Goal: Task Accomplishment & Management: Manage account settings

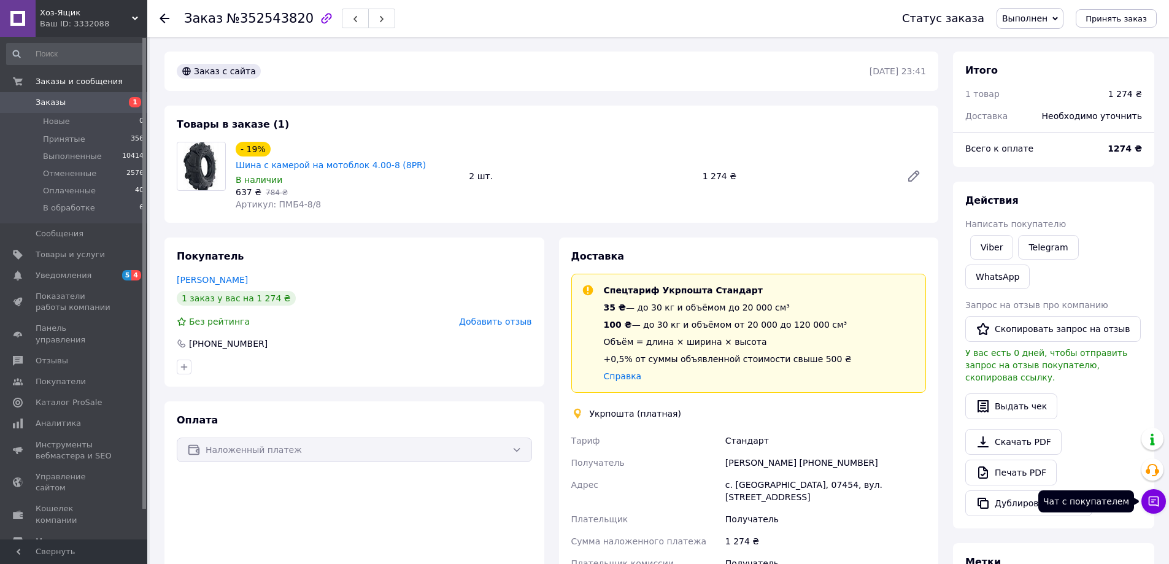
click at [1153, 507] on icon at bounding box center [1153, 501] width 12 height 12
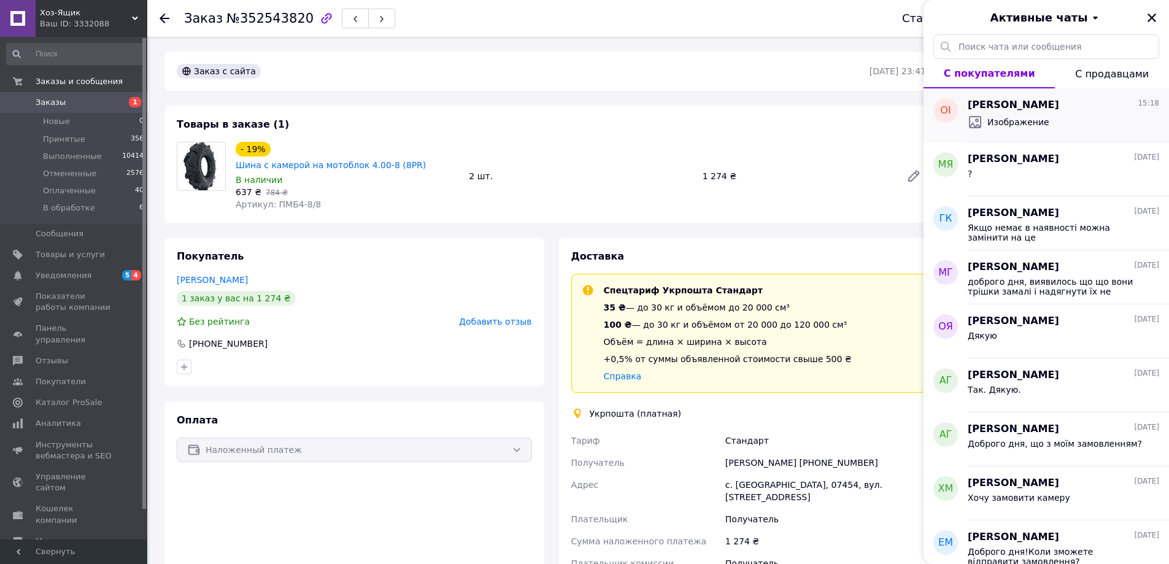
click at [1069, 118] on div "Изображение" at bounding box center [1063, 122] width 191 height 20
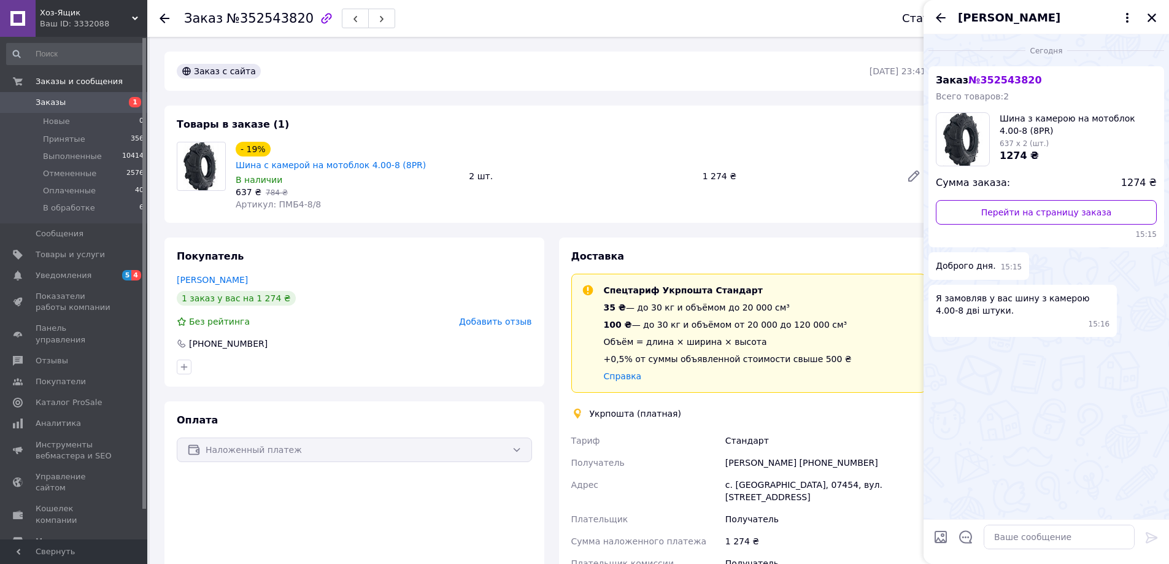
scroll to position [161, 0]
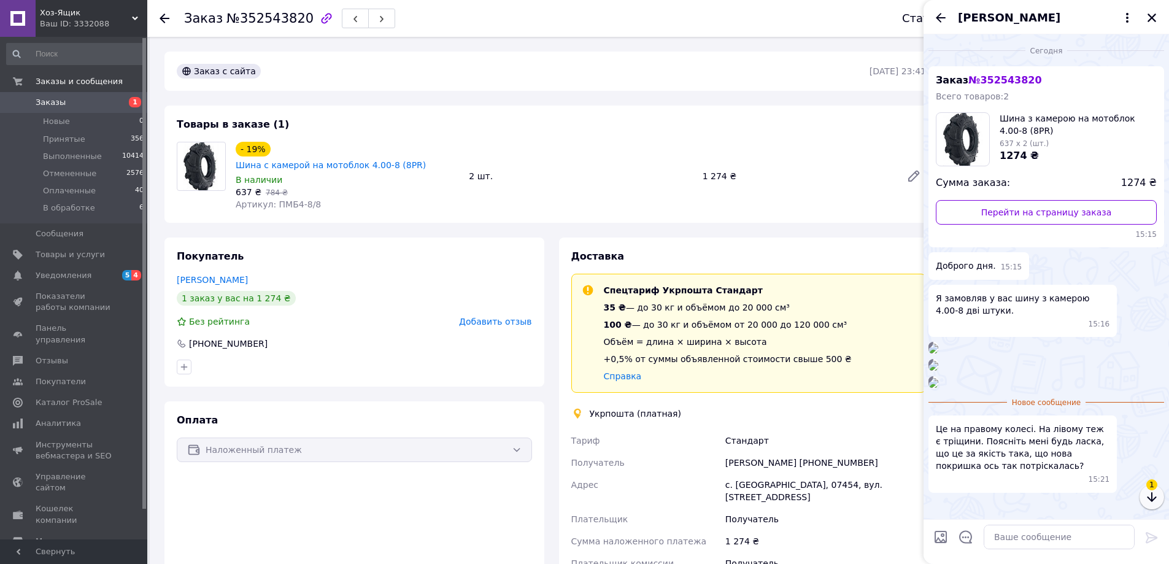
click at [1148, 501] on icon "button" at bounding box center [1151, 497] width 15 height 15
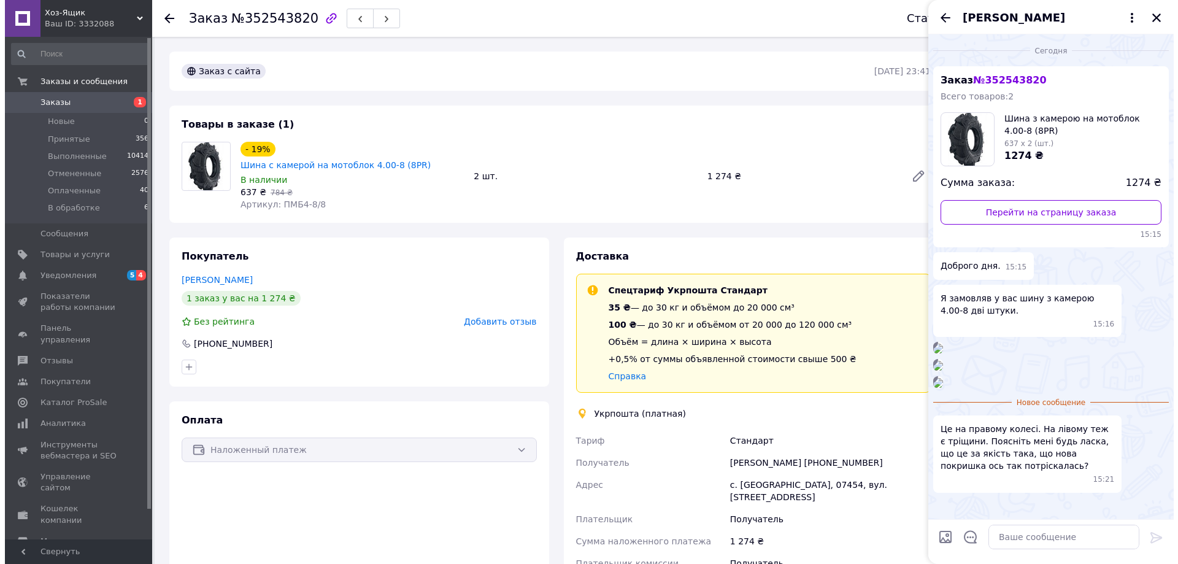
scroll to position [493, 0]
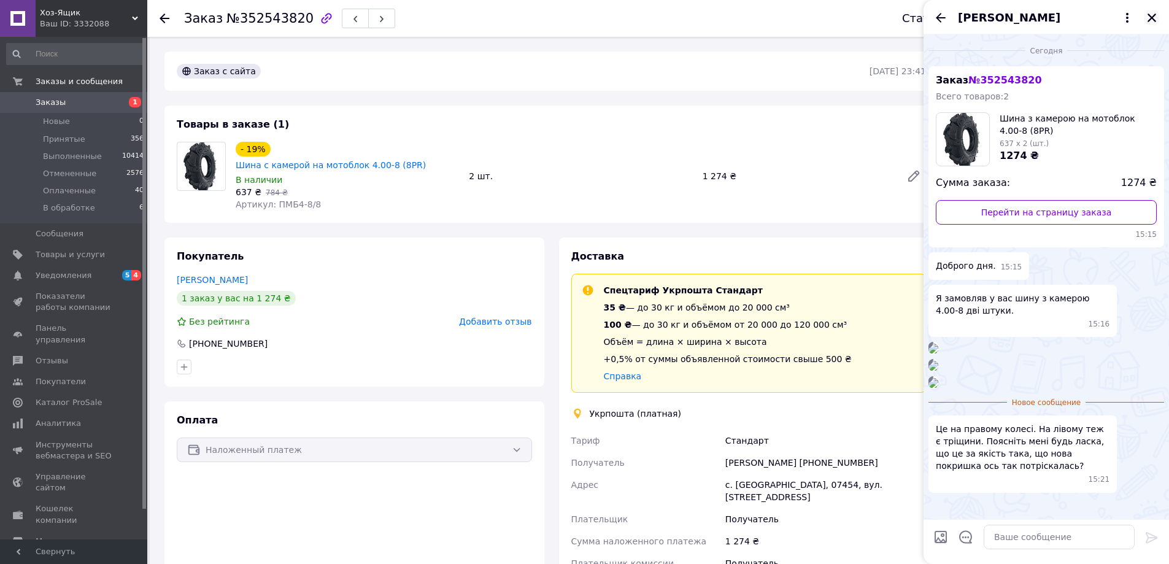
click at [1155, 13] on icon "Закрыть" at bounding box center [1151, 17] width 11 height 11
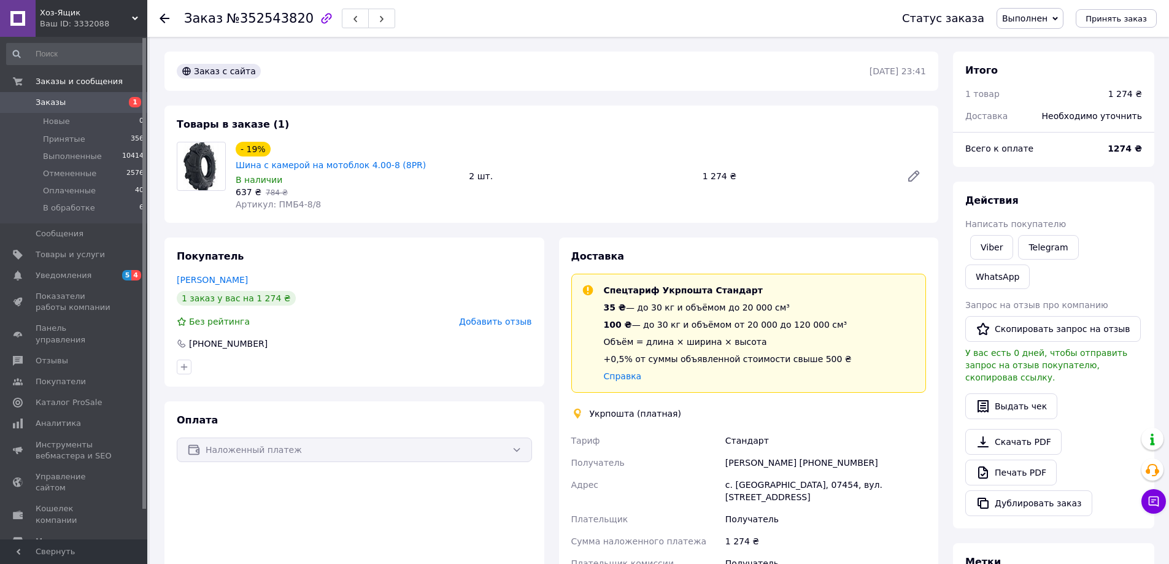
click at [163, 18] on use at bounding box center [165, 18] width 10 height 10
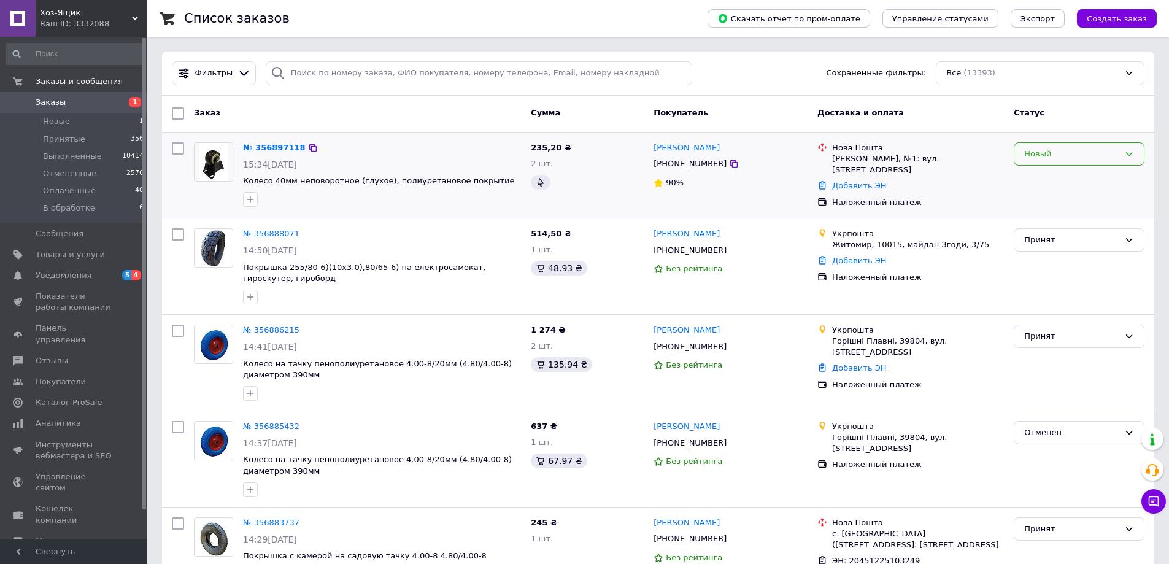
click at [1128, 155] on icon at bounding box center [1129, 154] width 7 height 4
click at [1091, 173] on li "Принят" at bounding box center [1078, 179] width 129 height 23
click at [270, 143] on link "№ 356897118" at bounding box center [271, 147] width 56 height 9
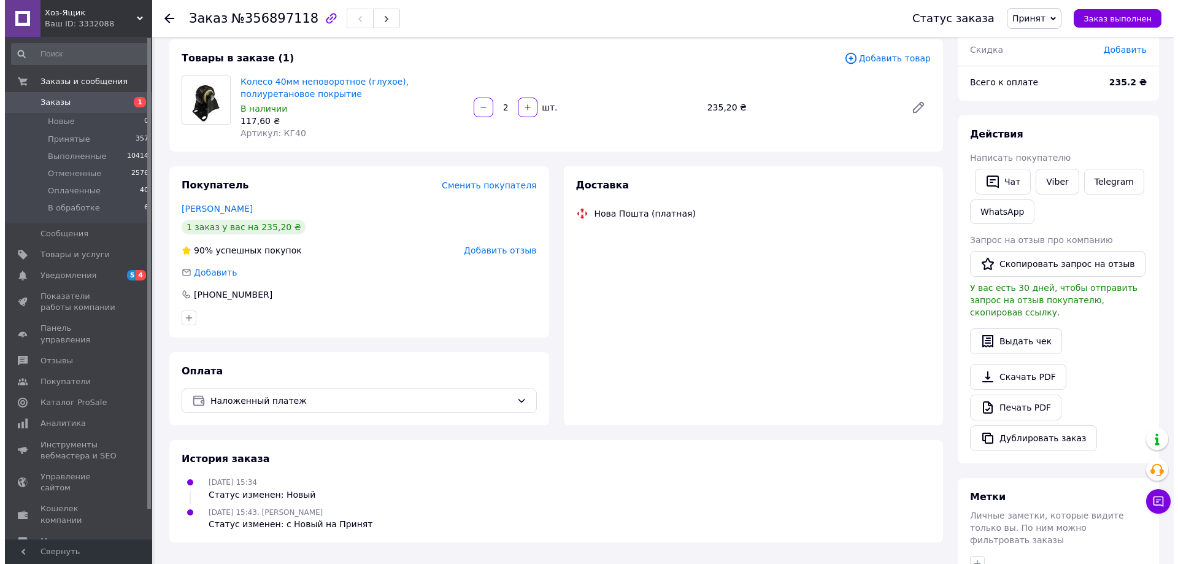
scroll to position [184, 0]
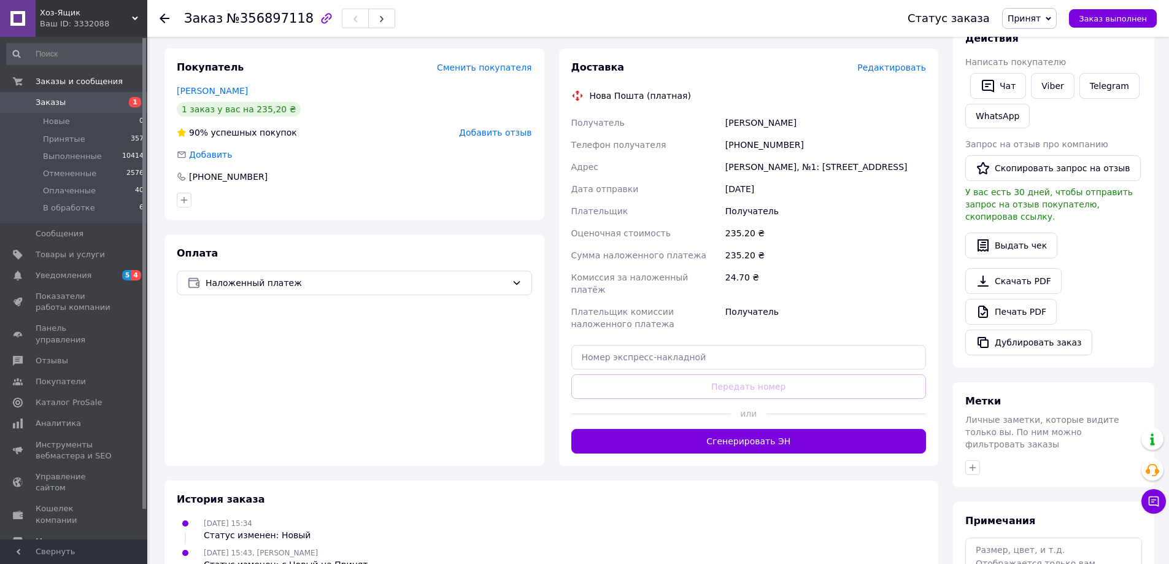
click at [892, 69] on span "Редактировать" at bounding box center [891, 68] width 69 height 10
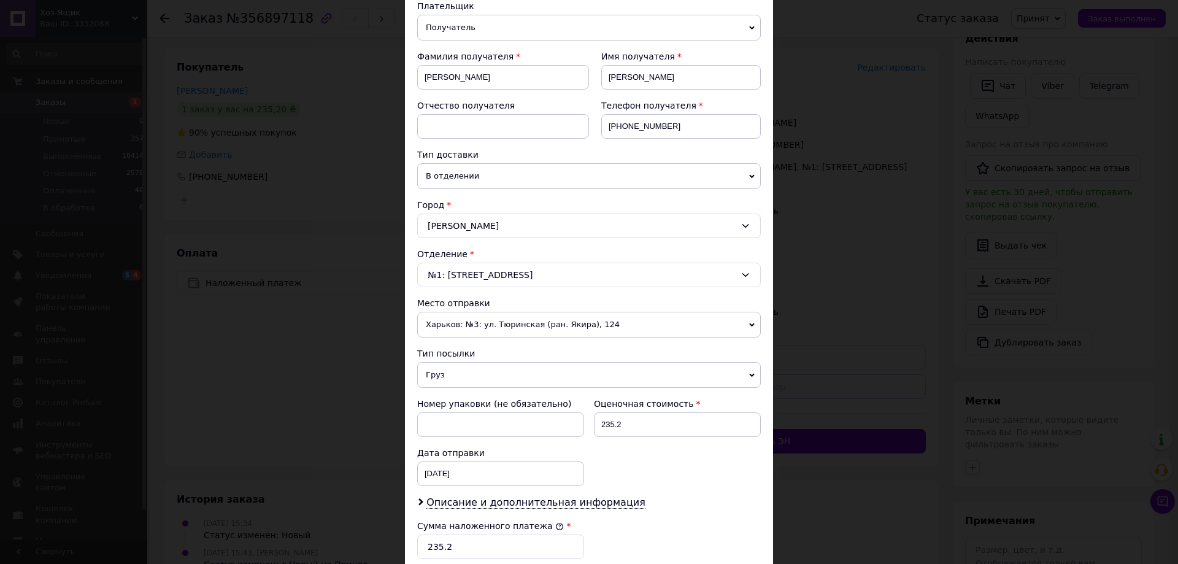
scroll to position [245, 0]
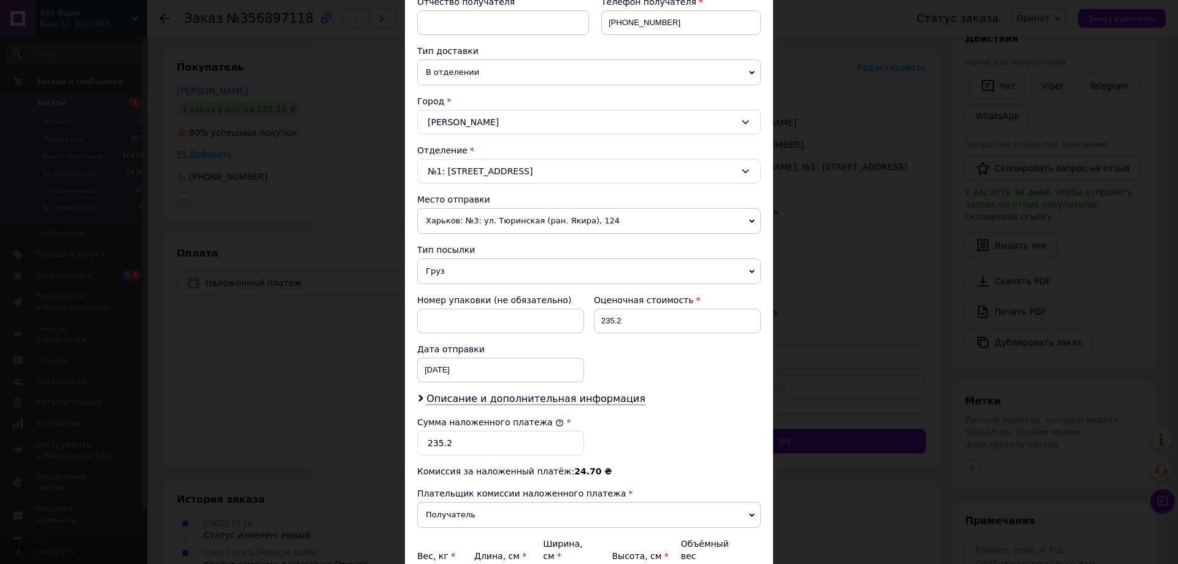
drag, startPoint x: 747, startPoint y: 223, endPoint x: 741, endPoint y: 228, distance: 7.5
click at [747, 223] on span "Харьков: №3: ул. Тюринская (ран. Якира), 124" at bounding box center [589, 221] width 344 height 26
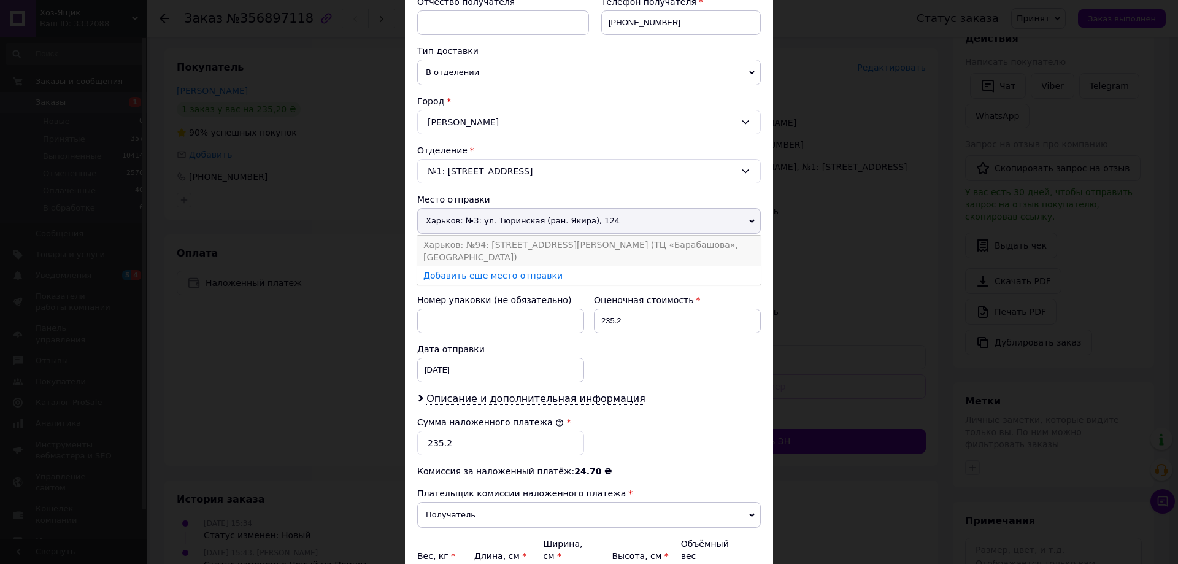
click at [700, 247] on li "Харьков: №94: ул. Академика Павлова, 165-К (ТЦ «Барабашова», Вьетнамская площад…" at bounding box center [589, 251] width 344 height 31
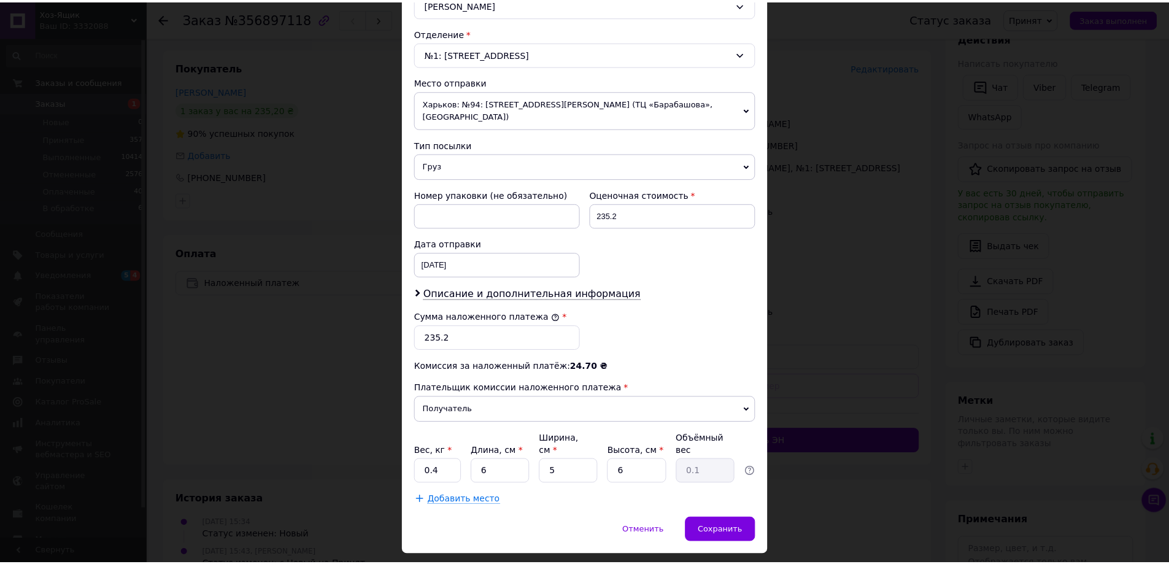
scroll to position [385, 0]
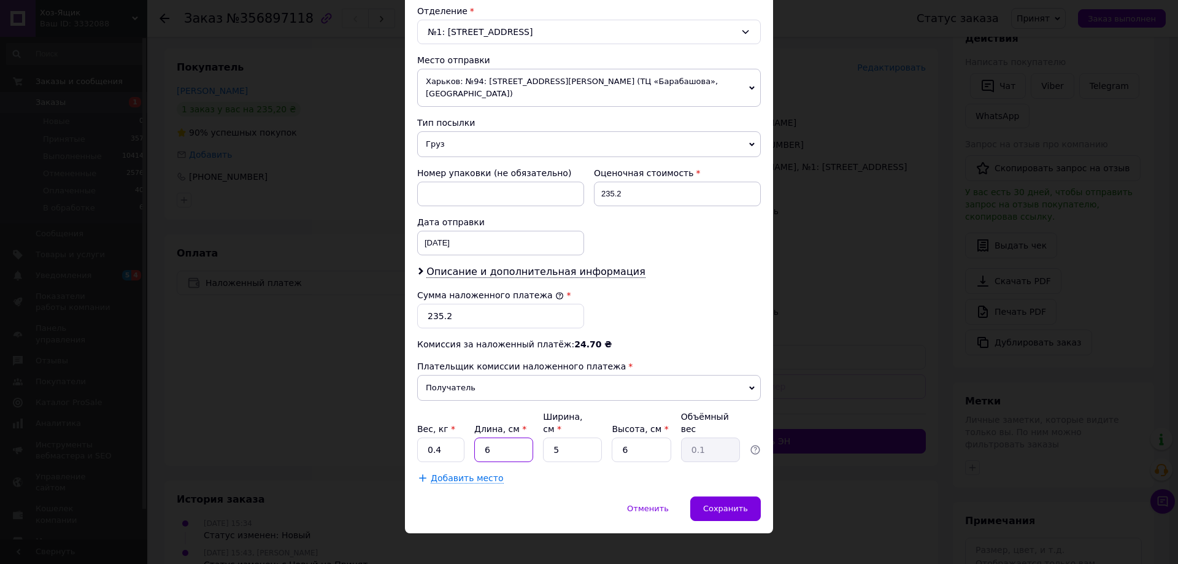
click at [493, 439] on input "6" at bounding box center [503, 449] width 59 height 25
type input "15"
type input "0.11"
type input "15"
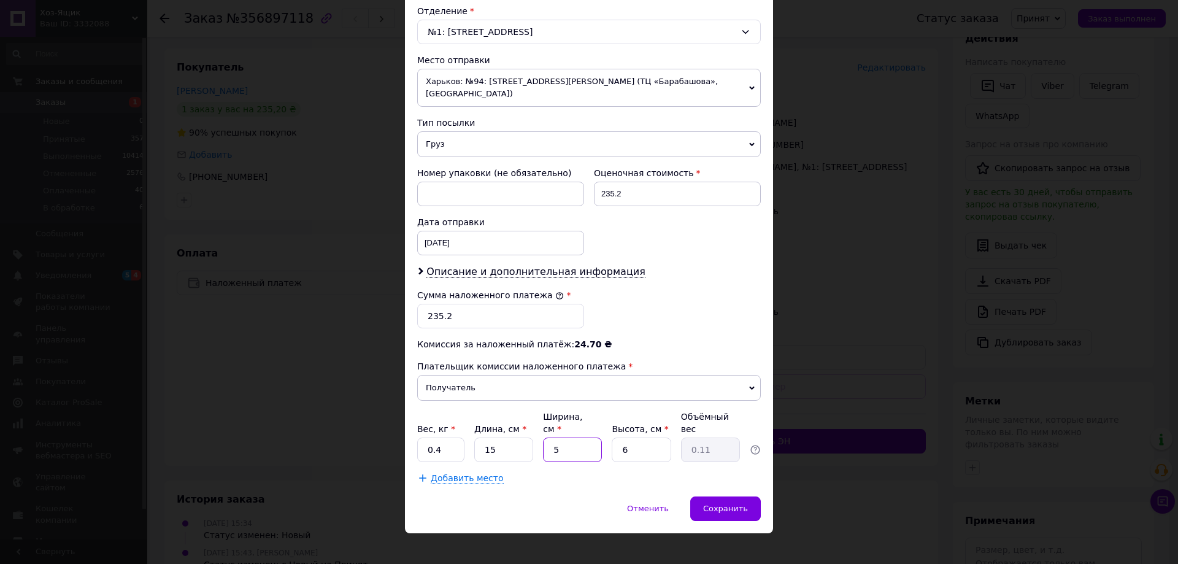
click at [572, 446] on input "5" at bounding box center [572, 449] width 59 height 25
type input "1"
type input "0.1"
type input "10"
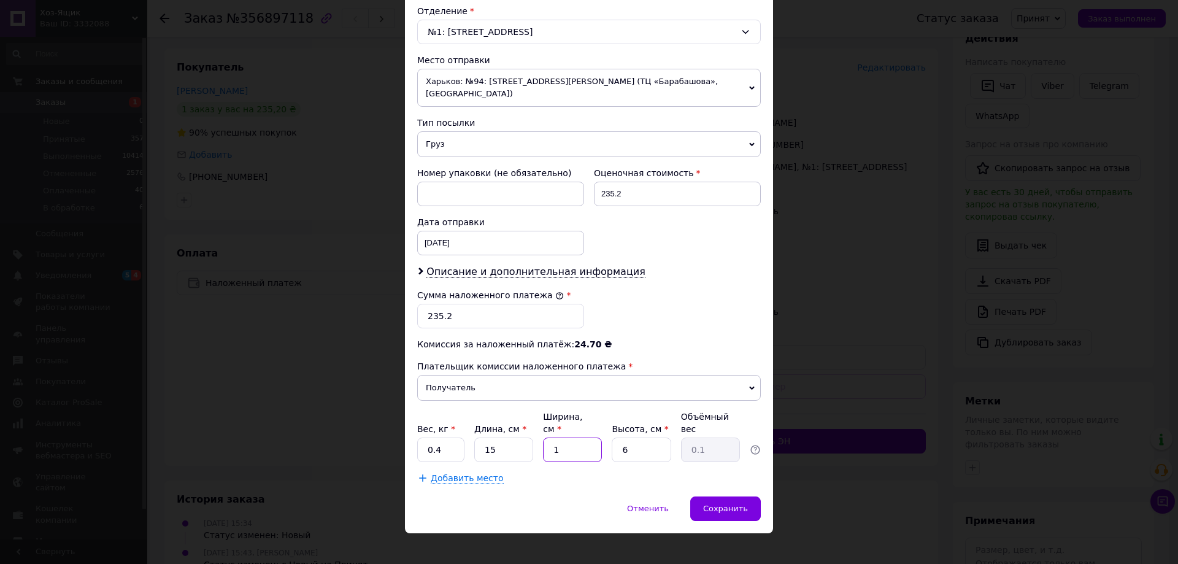
type input "0.23"
type input "10"
click at [720, 496] on div "Сохранить" at bounding box center [725, 508] width 71 height 25
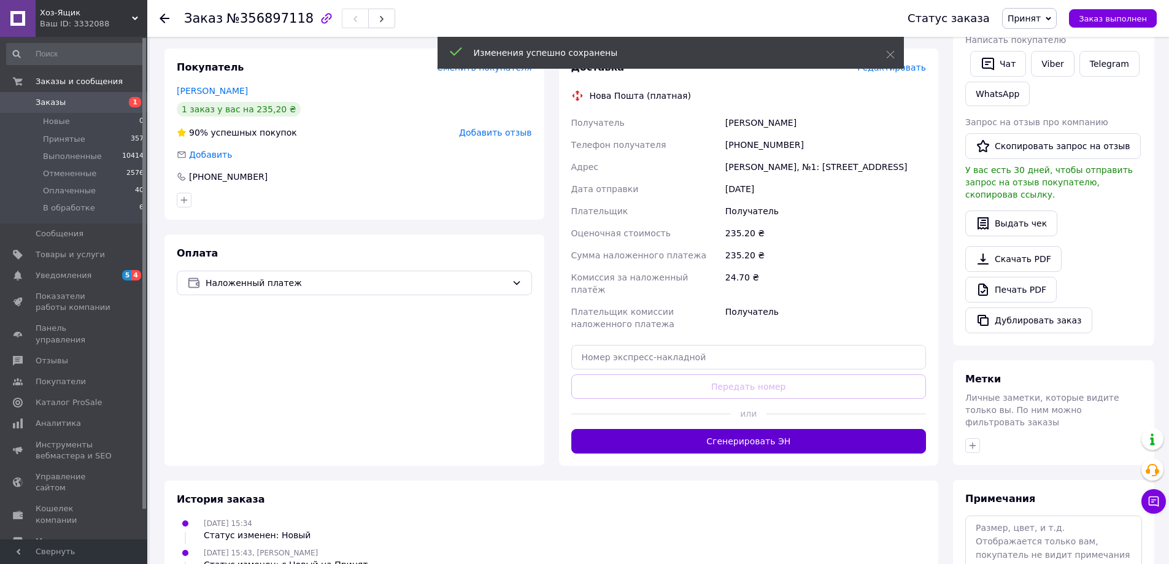
click at [806, 430] on button "Сгенерировать ЭН" at bounding box center [748, 441] width 355 height 25
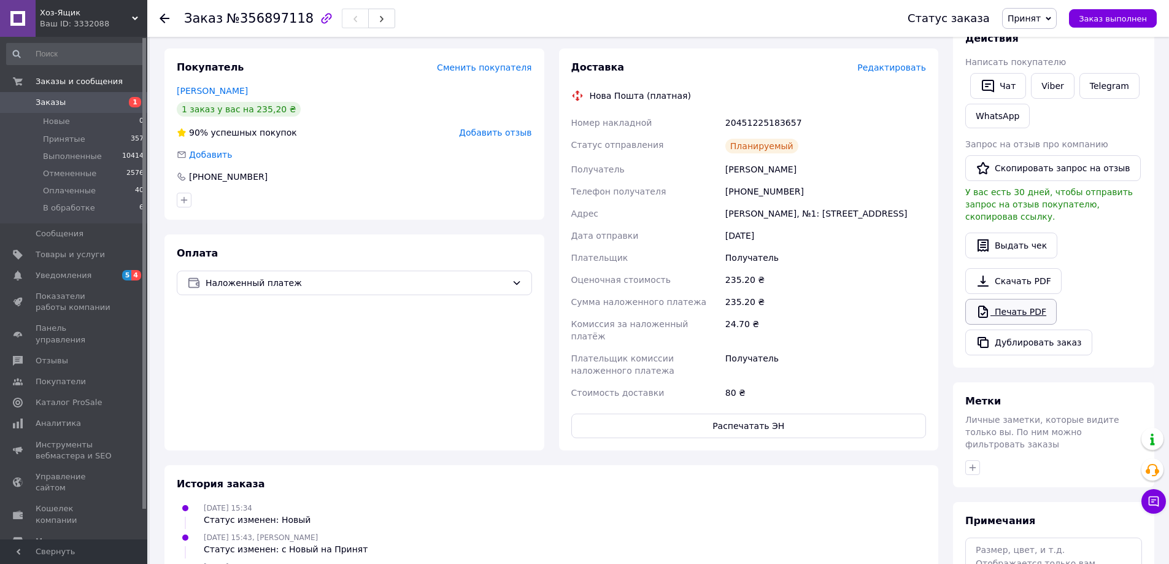
click at [1006, 299] on link "Печать PDF" at bounding box center [1010, 312] width 91 height 26
click at [166, 20] on icon at bounding box center [165, 18] width 10 height 10
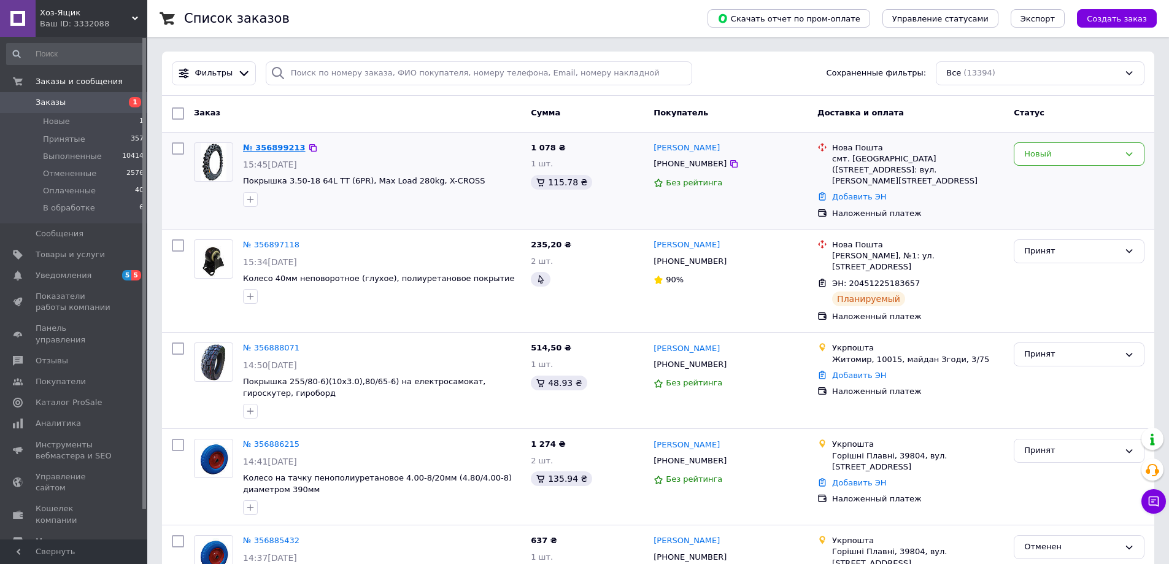
click at [271, 149] on link "№ 356899213" at bounding box center [274, 147] width 63 height 9
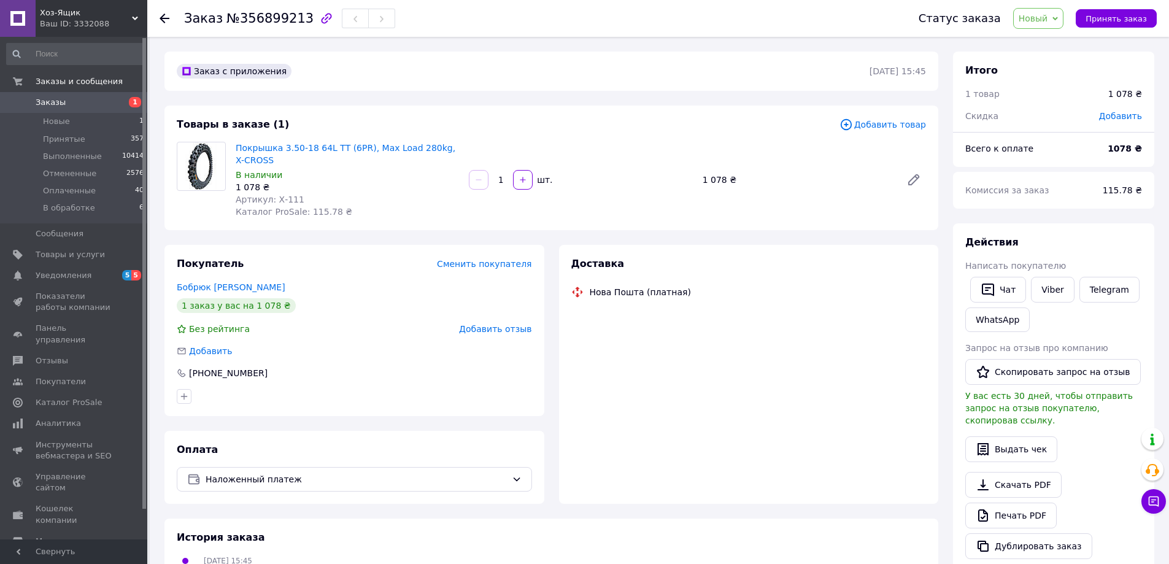
click at [165, 13] on div at bounding box center [165, 18] width 10 height 12
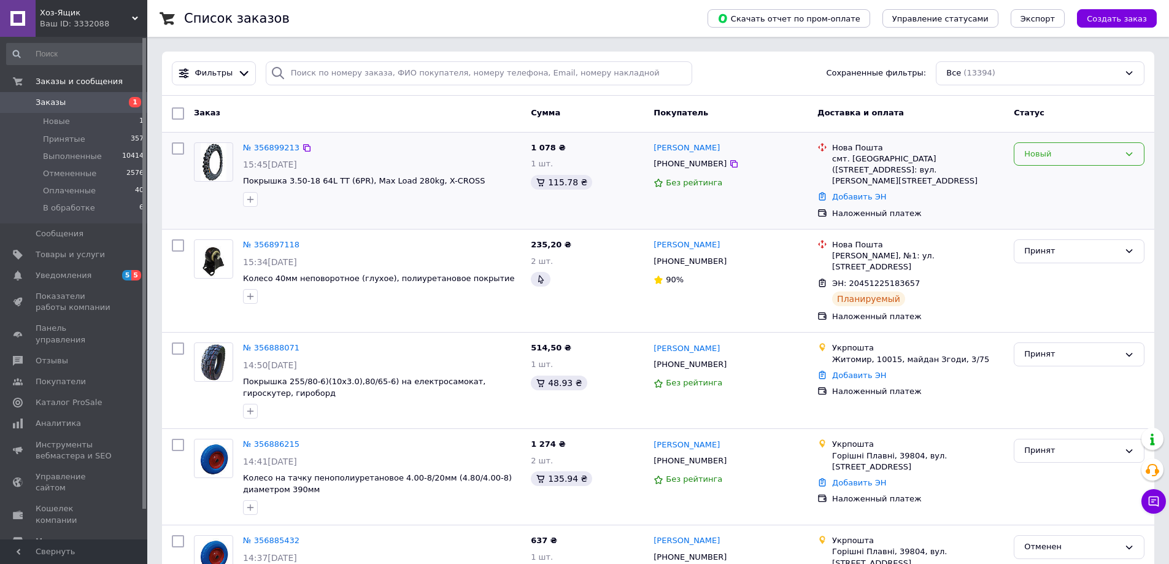
click at [1132, 155] on icon at bounding box center [1129, 154] width 10 height 10
click at [1100, 172] on li "Принят" at bounding box center [1078, 179] width 129 height 23
click at [266, 149] on link "№ 356899213" at bounding box center [271, 147] width 56 height 9
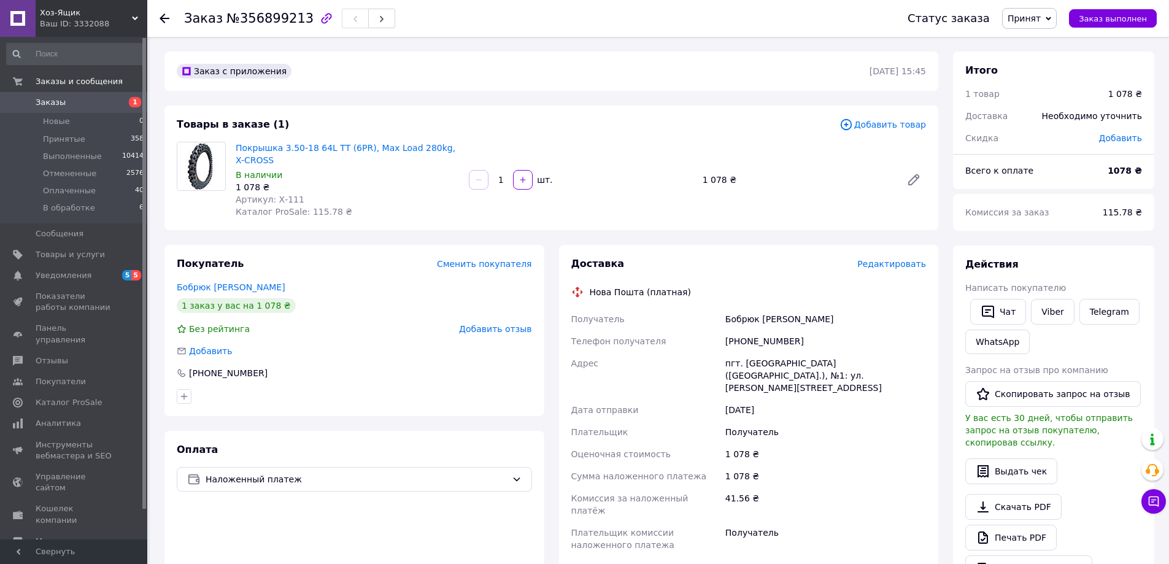
click at [874, 266] on span "Редактировать" at bounding box center [891, 264] width 69 height 10
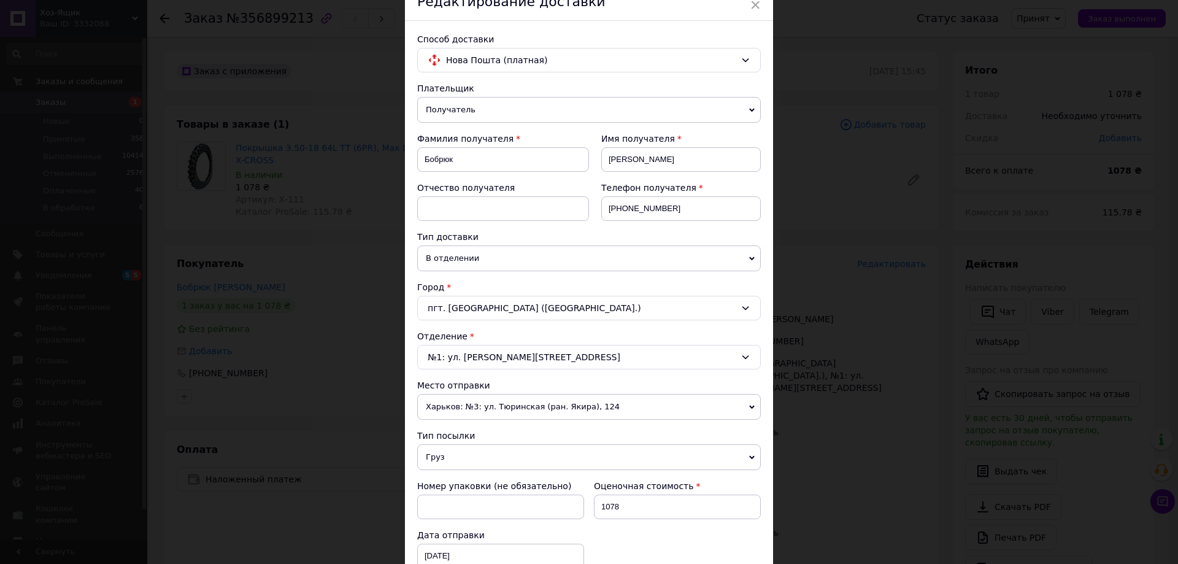
scroll to position [245, 0]
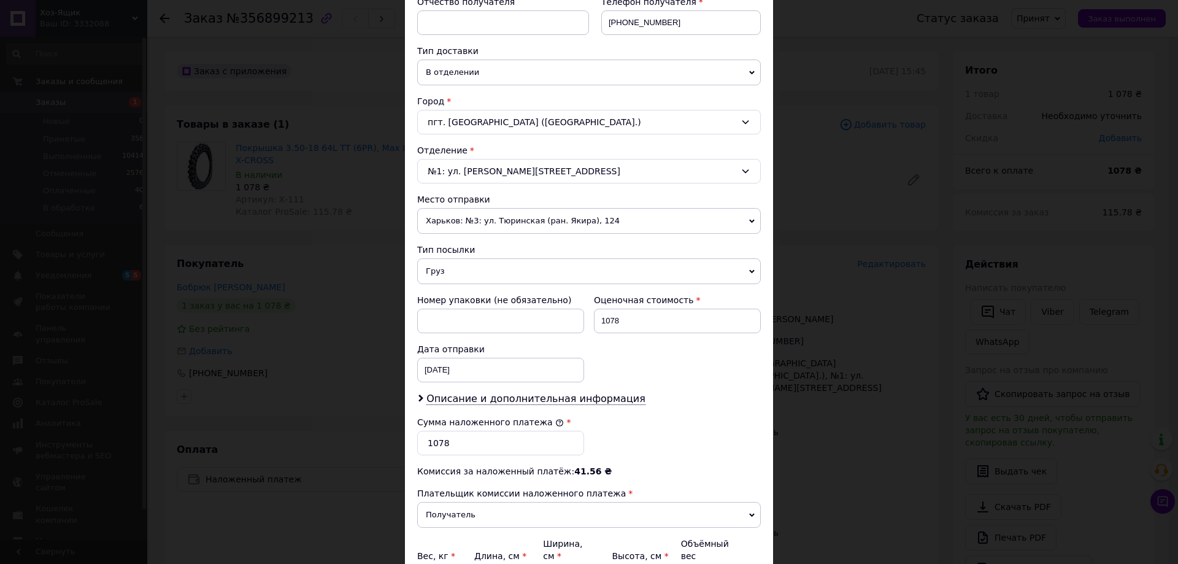
click at [749, 222] on icon at bounding box center [752, 221] width 6 height 6
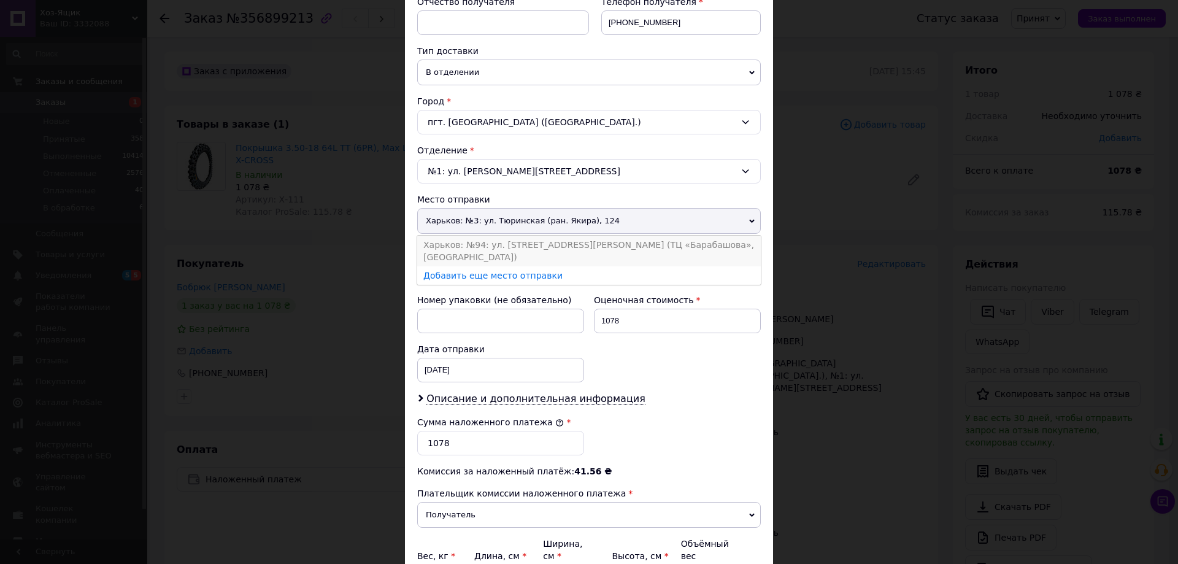
click at [651, 244] on li "Харьков: №94: ул. Академика Павлова, 165-К (ТЦ «Барабашова», Вьетнамская площад…" at bounding box center [589, 251] width 344 height 31
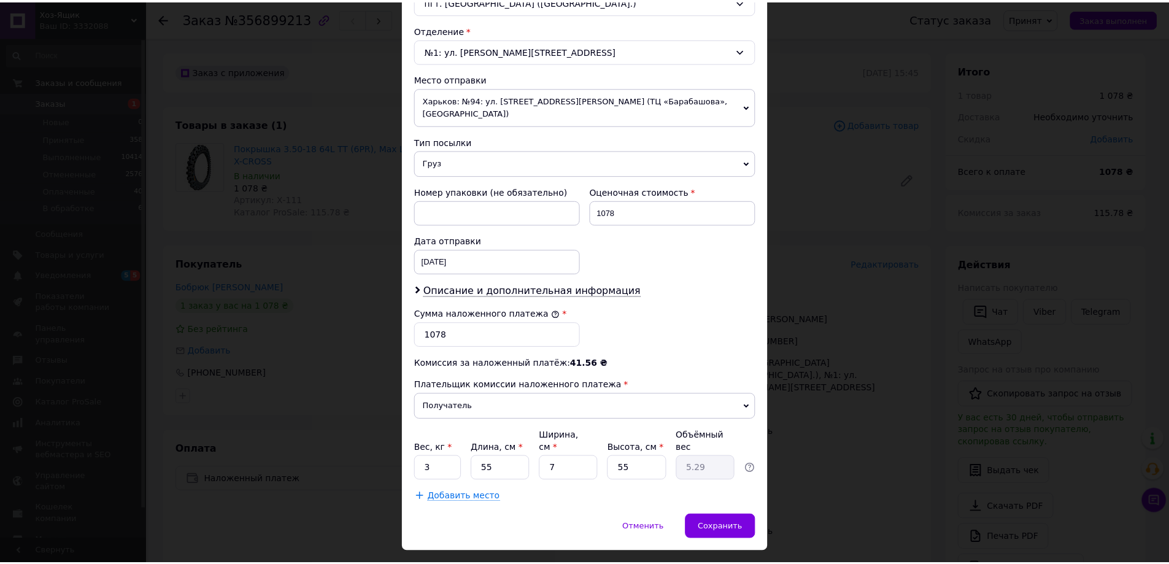
scroll to position [385, 0]
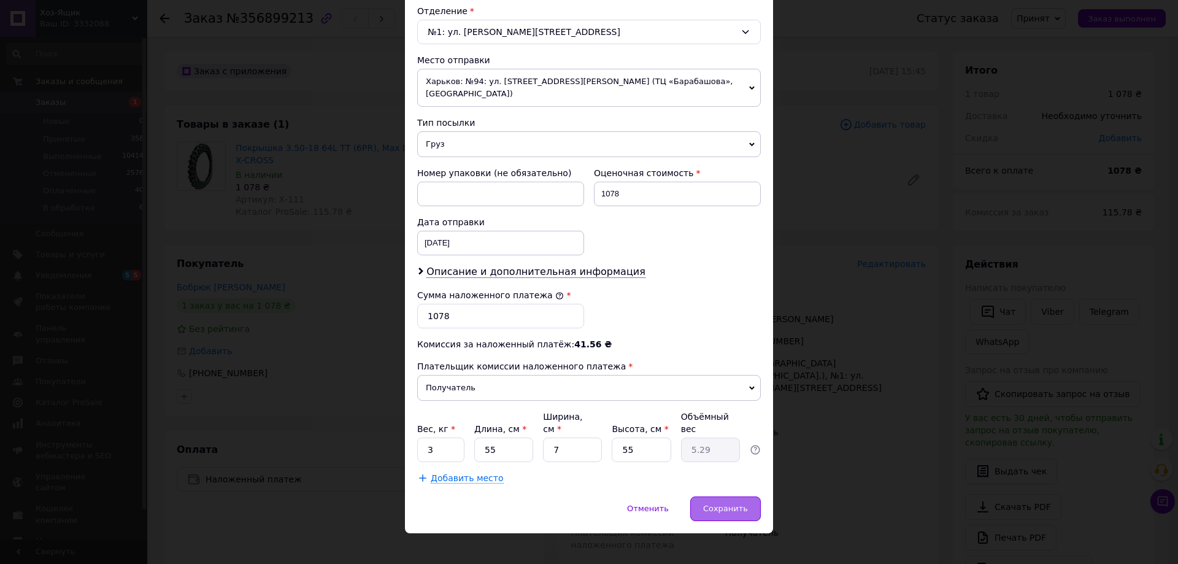
click at [723, 504] on span "Сохранить" at bounding box center [725, 508] width 45 height 9
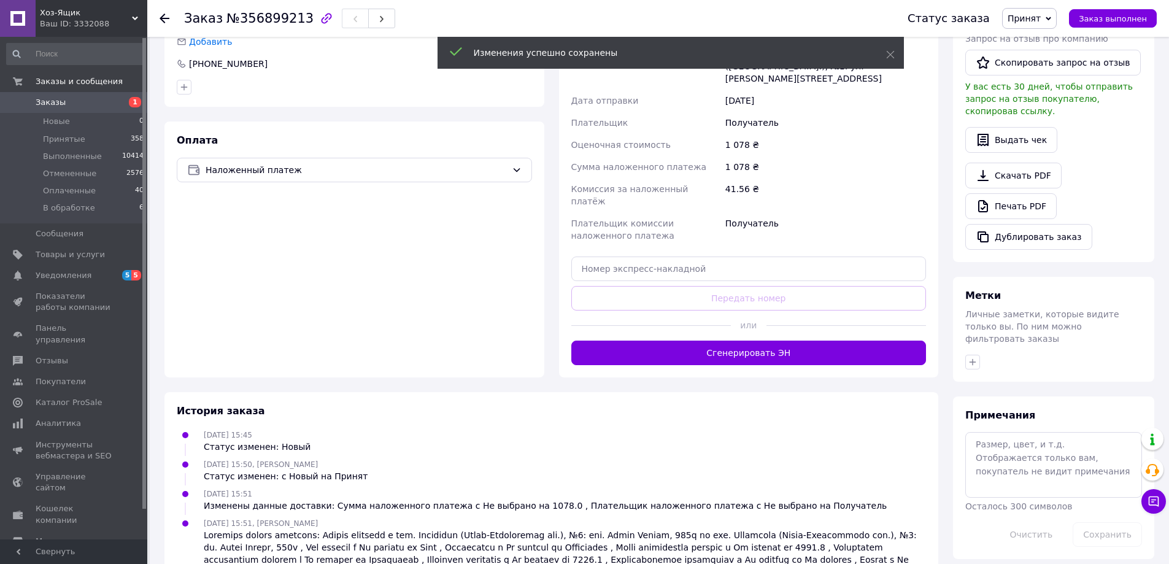
scroll to position [338, 0]
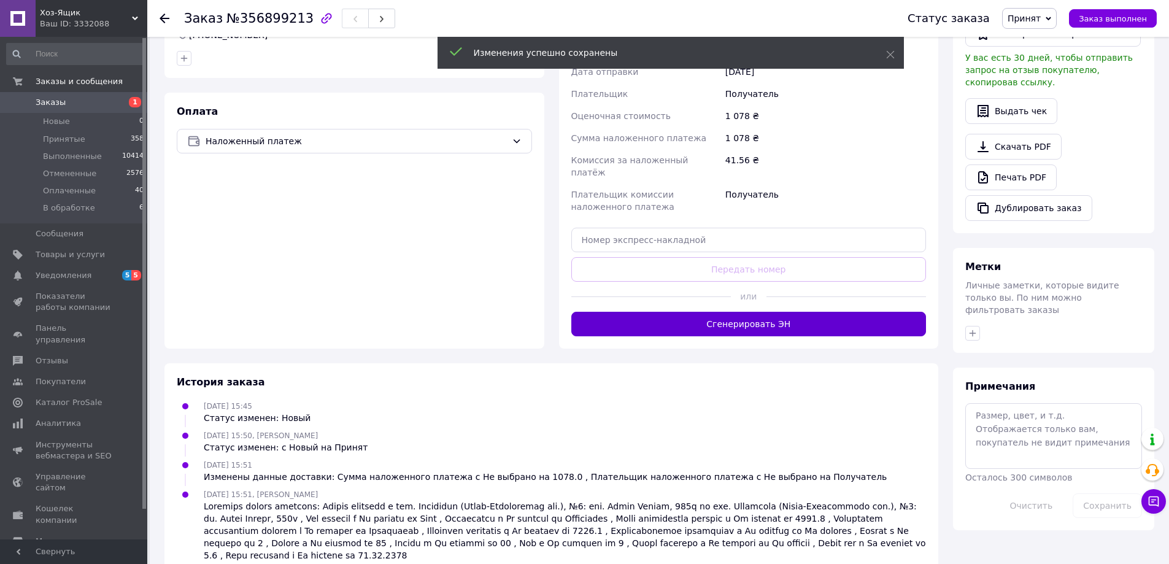
click at [811, 312] on button "Сгенерировать ЭН" at bounding box center [748, 324] width 355 height 25
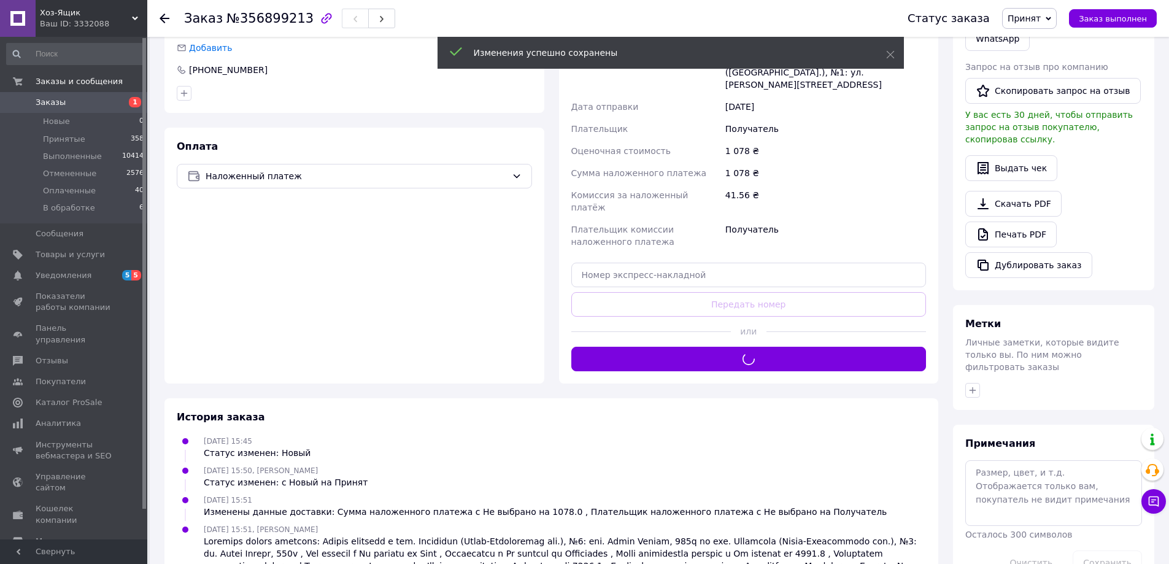
scroll to position [154, 0]
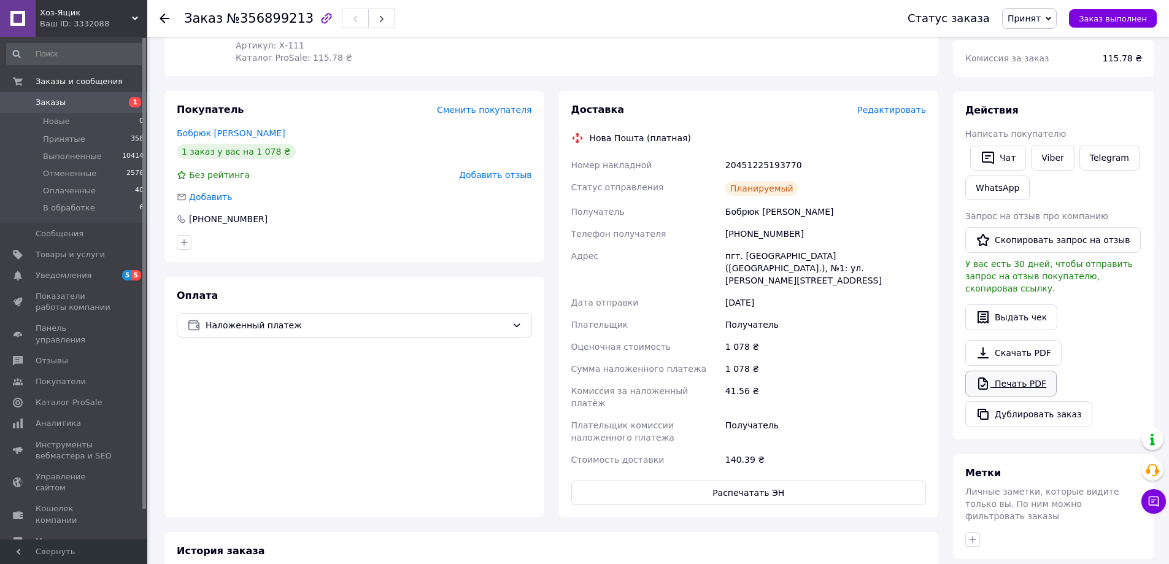
click at [1013, 371] on link "Печать PDF" at bounding box center [1010, 384] width 91 height 26
click at [164, 14] on use at bounding box center [165, 18] width 10 height 10
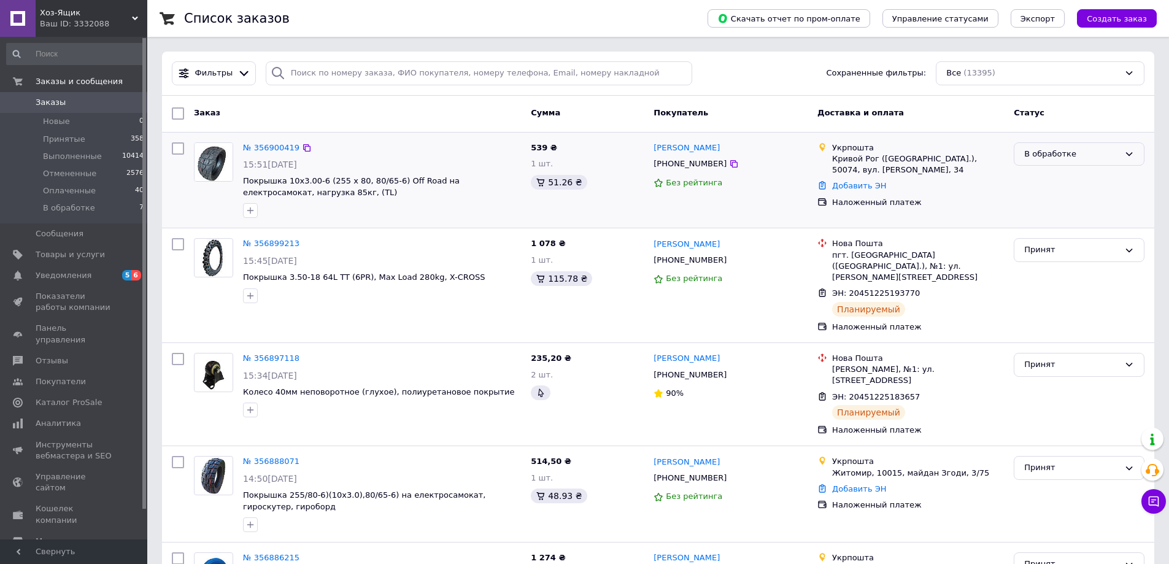
click at [1130, 155] on icon at bounding box center [1129, 154] width 7 height 4
click at [1103, 177] on li "Принят" at bounding box center [1078, 179] width 129 height 23
click at [264, 148] on link "№ 356900419" at bounding box center [271, 147] width 56 height 9
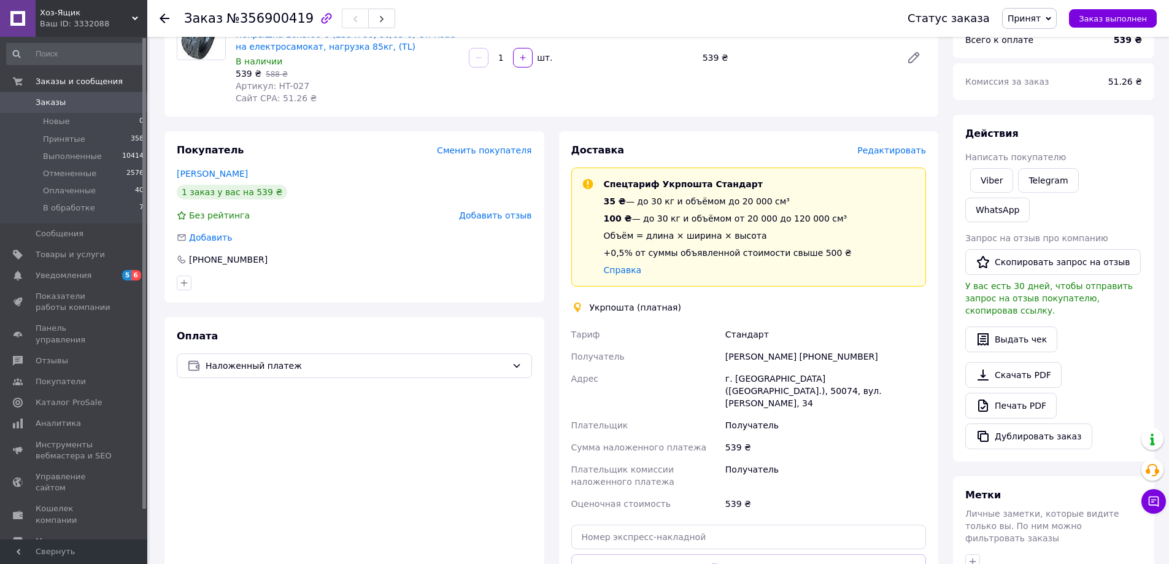
scroll to position [184, 0]
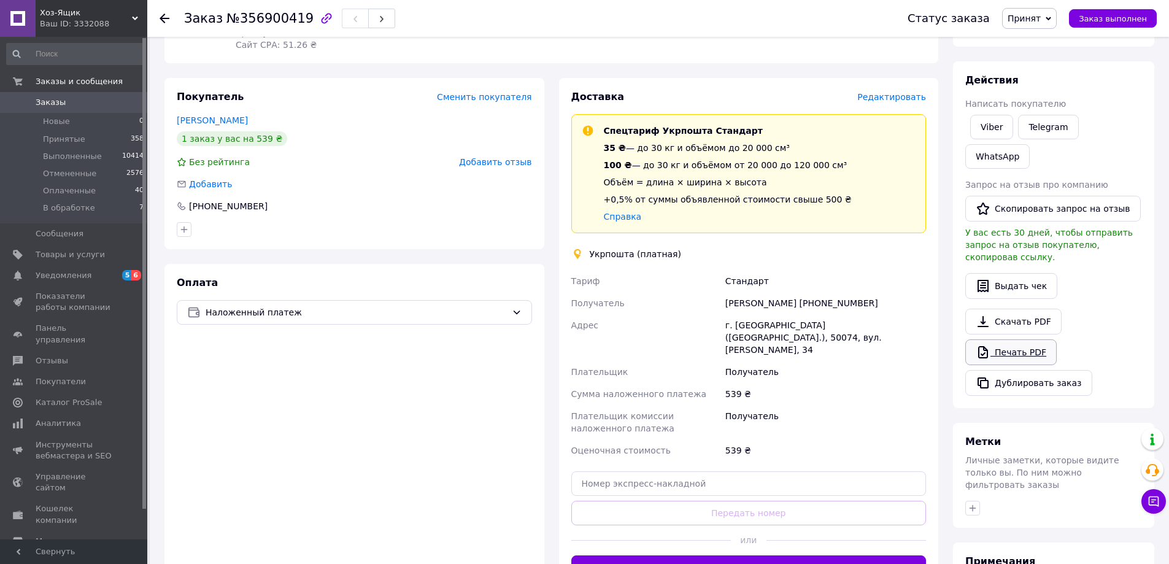
click at [1011, 339] on link "Печать PDF" at bounding box center [1010, 352] width 91 height 26
click at [162, 18] on use at bounding box center [165, 18] width 10 height 10
